Goal: Navigation & Orientation: Find specific page/section

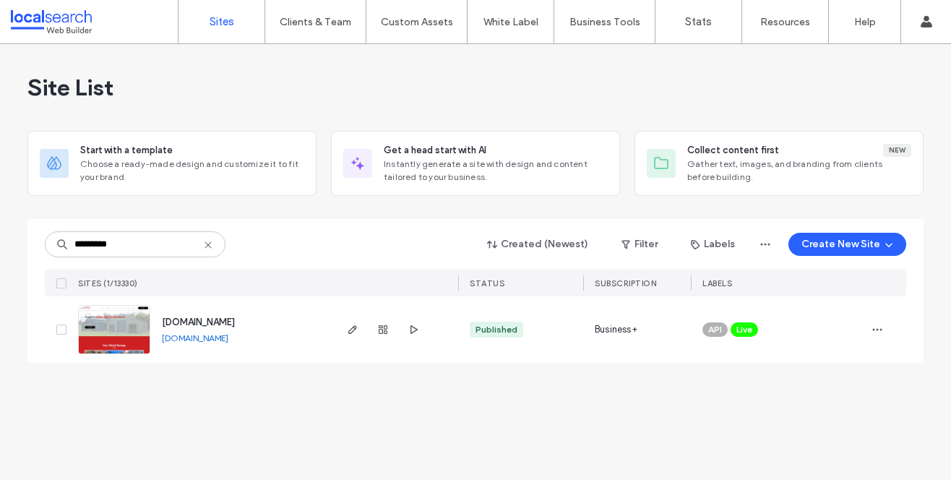
type input "*********"
click at [116, 336] on img at bounding box center [114, 355] width 71 height 98
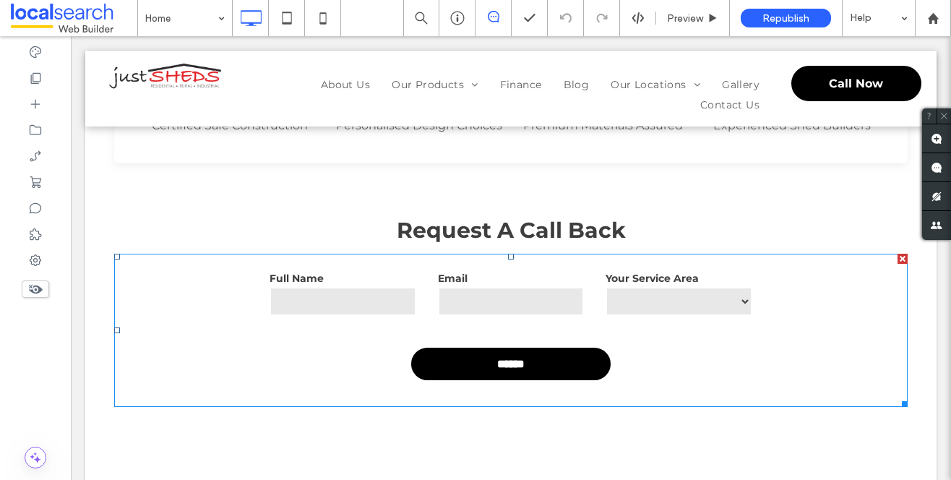
scroll to position [1883, 0]
